Goal: Information Seeking & Learning: Learn about a topic

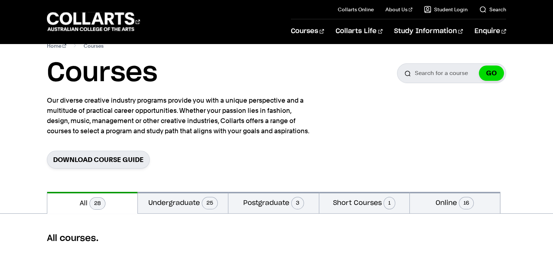
scroll to position [14, 0]
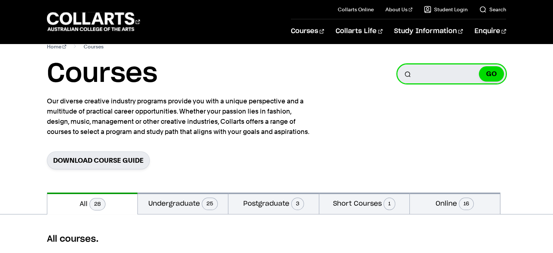
click at [456, 72] on input "Search for a course" at bounding box center [451, 74] width 109 height 20
type input "cert"
click at [479, 66] on button "GO" at bounding box center [491, 73] width 25 height 15
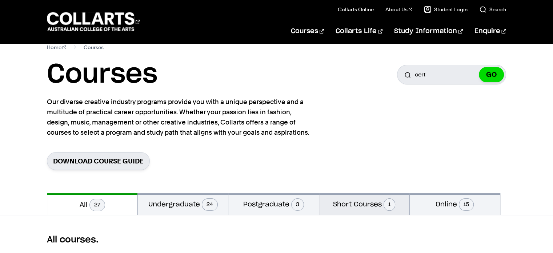
scroll to position [9, 0]
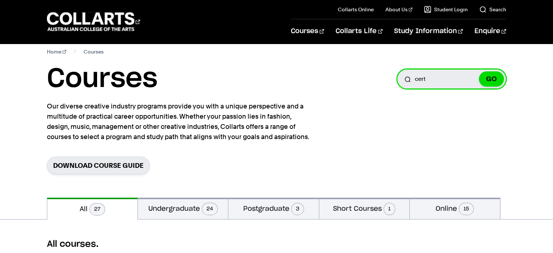
click at [452, 86] on input "cert" at bounding box center [451, 79] width 109 height 20
type input "cert III in IT"
click at [479, 71] on button "GO" at bounding box center [491, 78] width 25 height 15
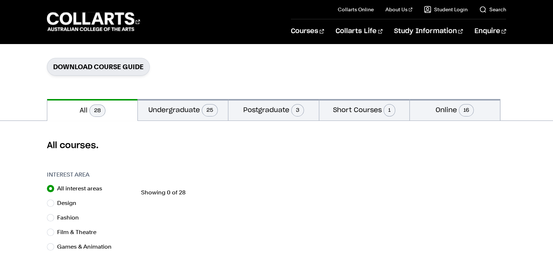
scroll to position [112, 0]
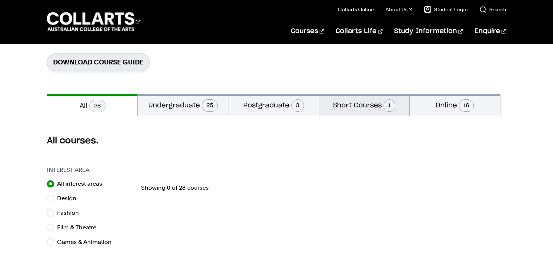
click at [382, 105] on button "Short Courses 1" at bounding box center [364, 104] width 90 height 21
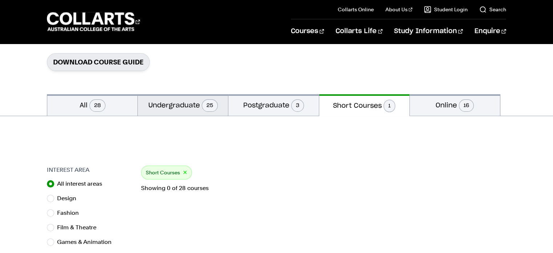
click at [201, 101] on button "Undergraduate 25" at bounding box center [183, 104] width 90 height 21
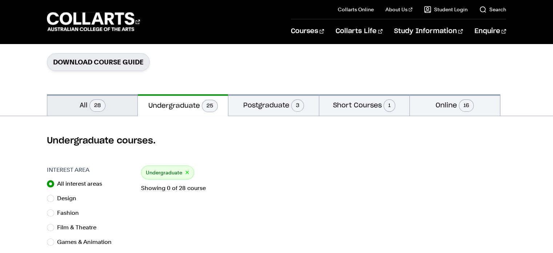
click at [93, 104] on span "28" at bounding box center [97, 105] width 16 height 12
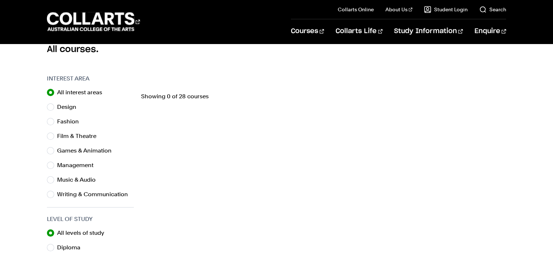
scroll to position [203, 0]
